Goal: Task Accomplishment & Management: Manage account settings

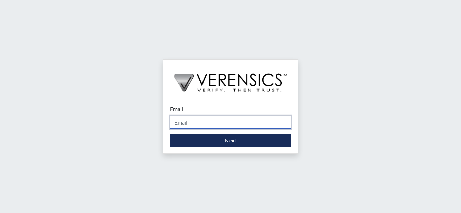
click at [217, 126] on input "Email" at bounding box center [230, 122] width 121 height 13
type input "[EMAIL_ADDRESS][PERSON_NAME][DOMAIN_NAME]"
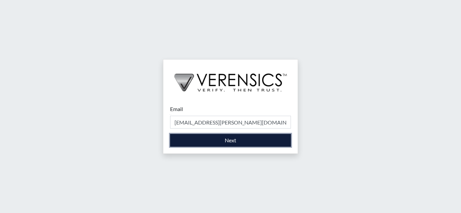
click at [199, 143] on button "Next" at bounding box center [230, 140] width 121 height 13
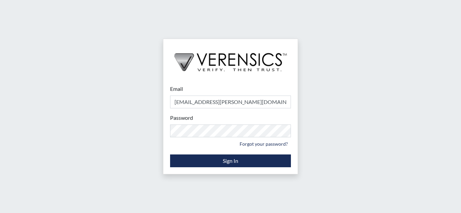
click at [352, 124] on div "Email [EMAIL_ADDRESS][PERSON_NAME][DOMAIN_NAME] Please provide your email addre…" at bounding box center [230, 106] width 461 height 213
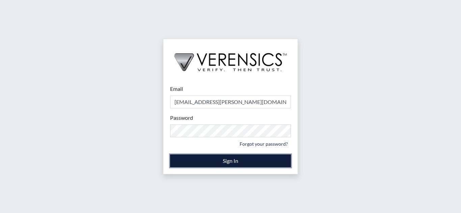
click at [216, 155] on button "Sign In" at bounding box center [230, 161] width 121 height 13
